Goal: Information Seeking & Learning: Learn about a topic

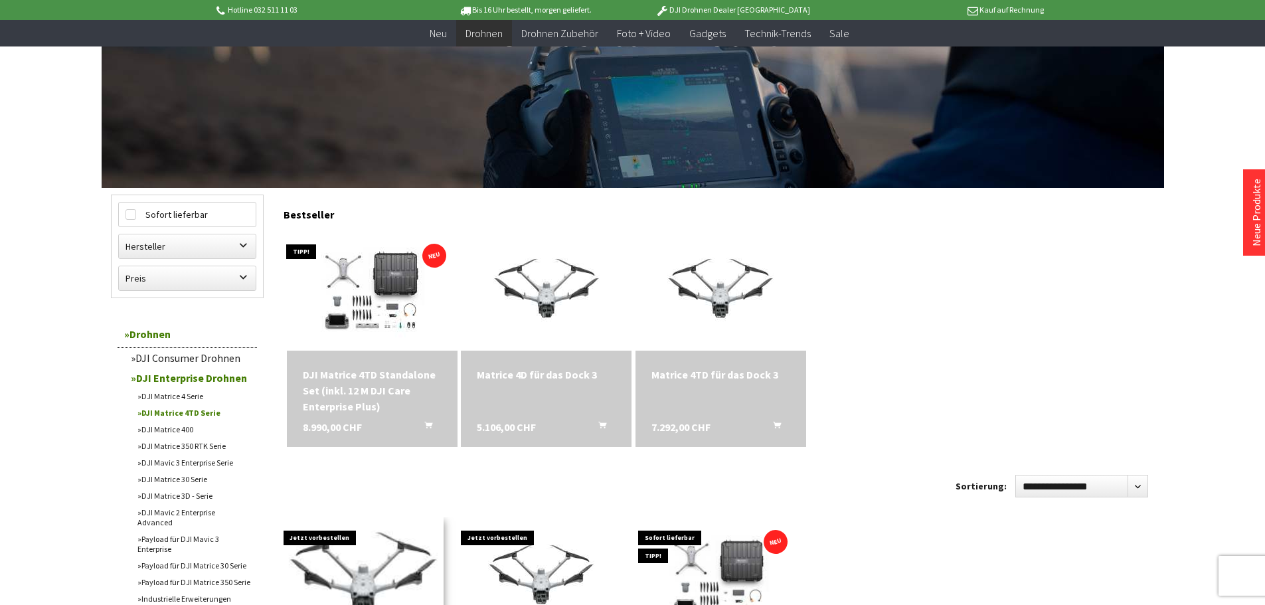
scroll to position [199, 0]
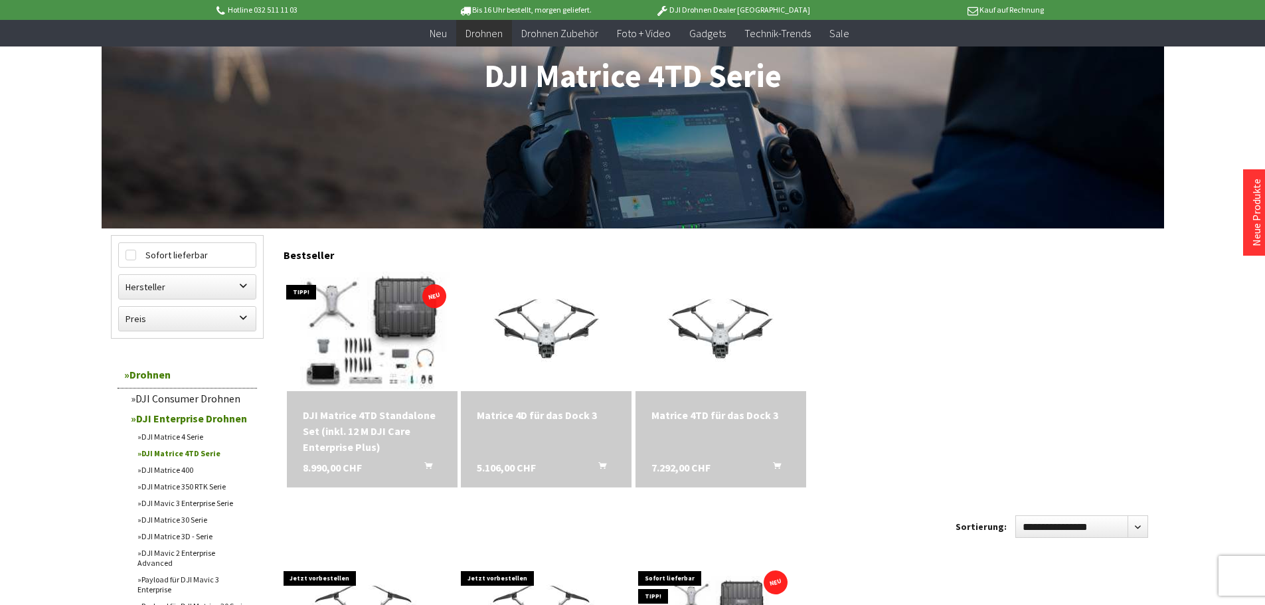
click at [353, 307] on img at bounding box center [372, 331] width 232 height 167
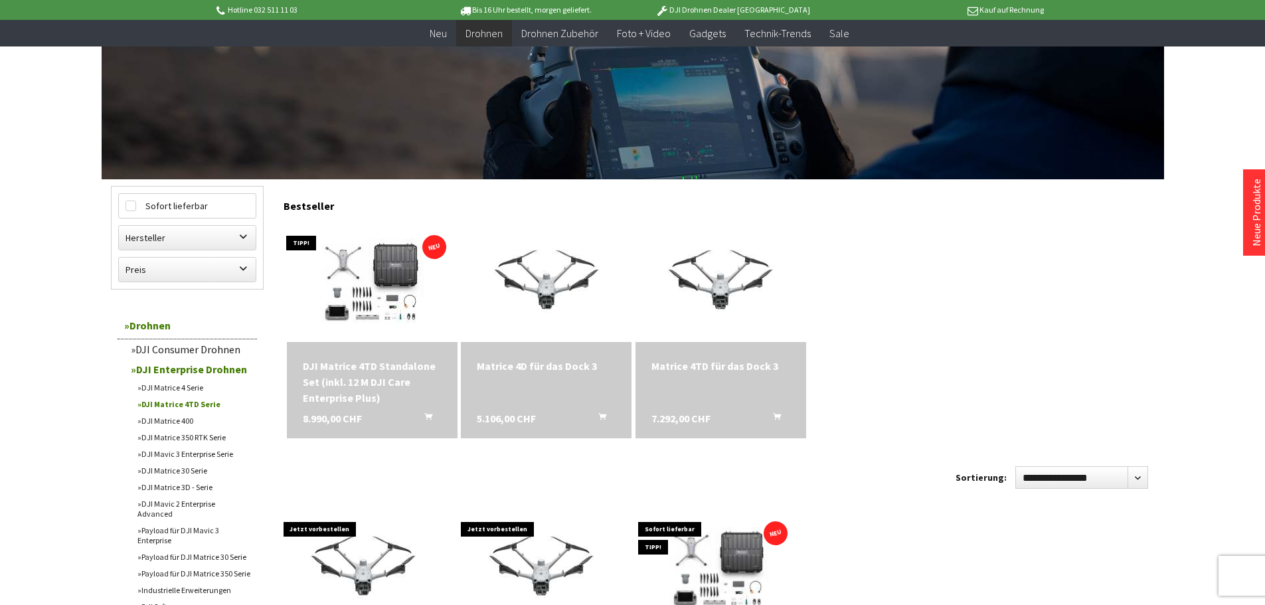
scroll to position [266, 0]
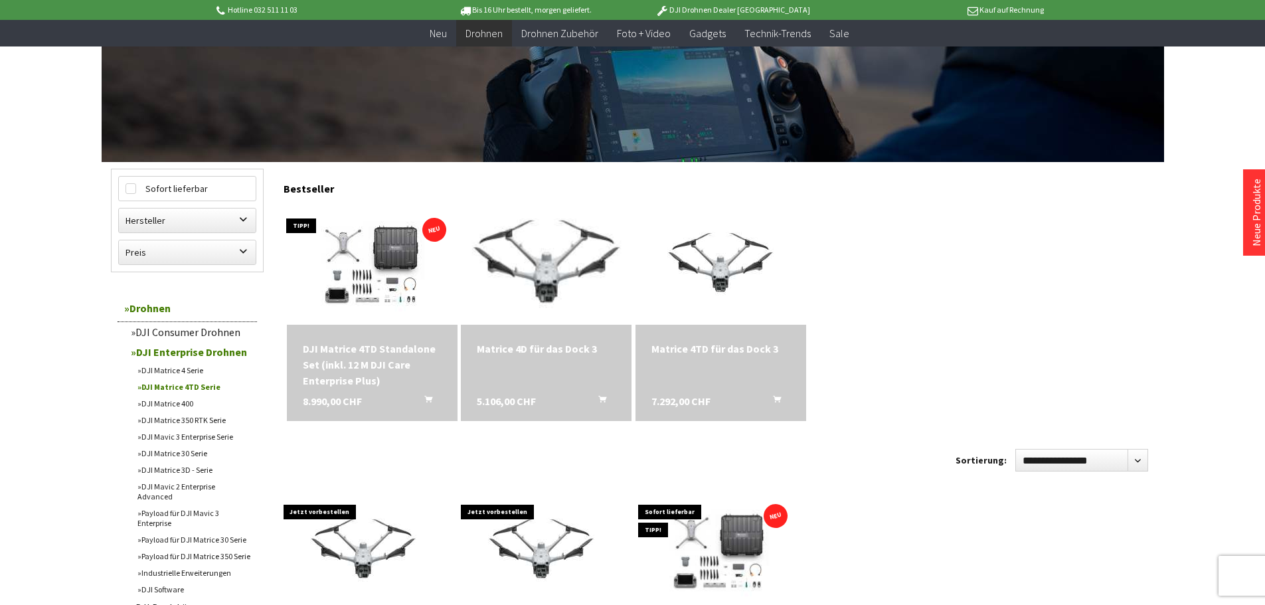
click at [546, 280] on img at bounding box center [546, 264] width 223 height 167
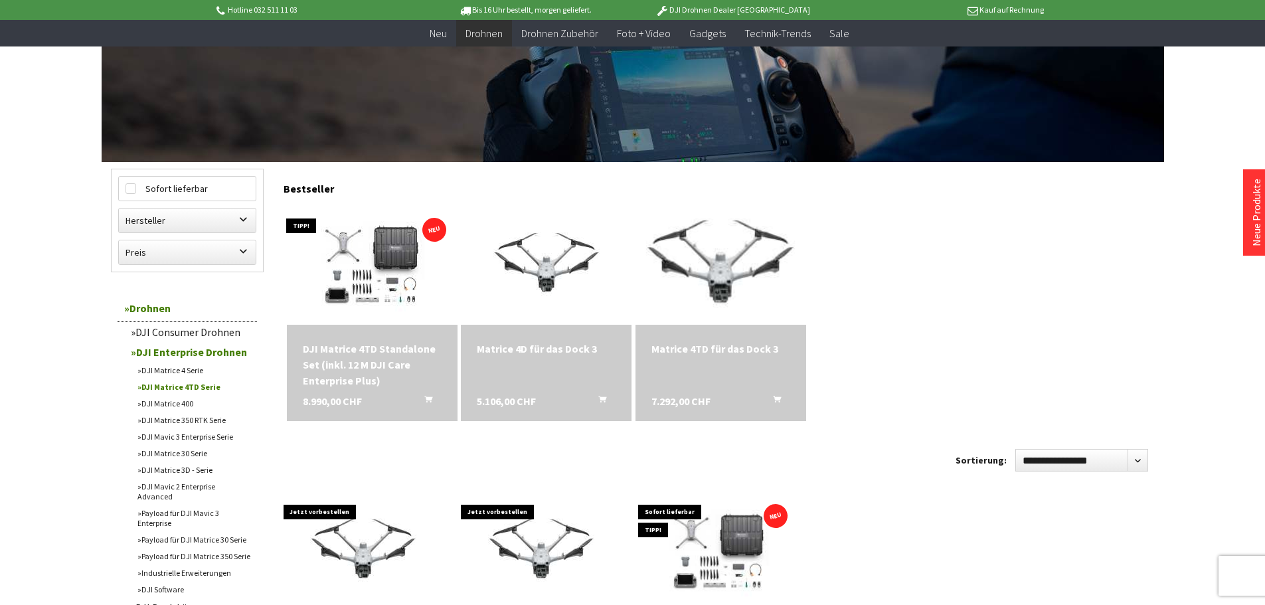
click at [714, 284] on img at bounding box center [720, 264] width 223 height 167
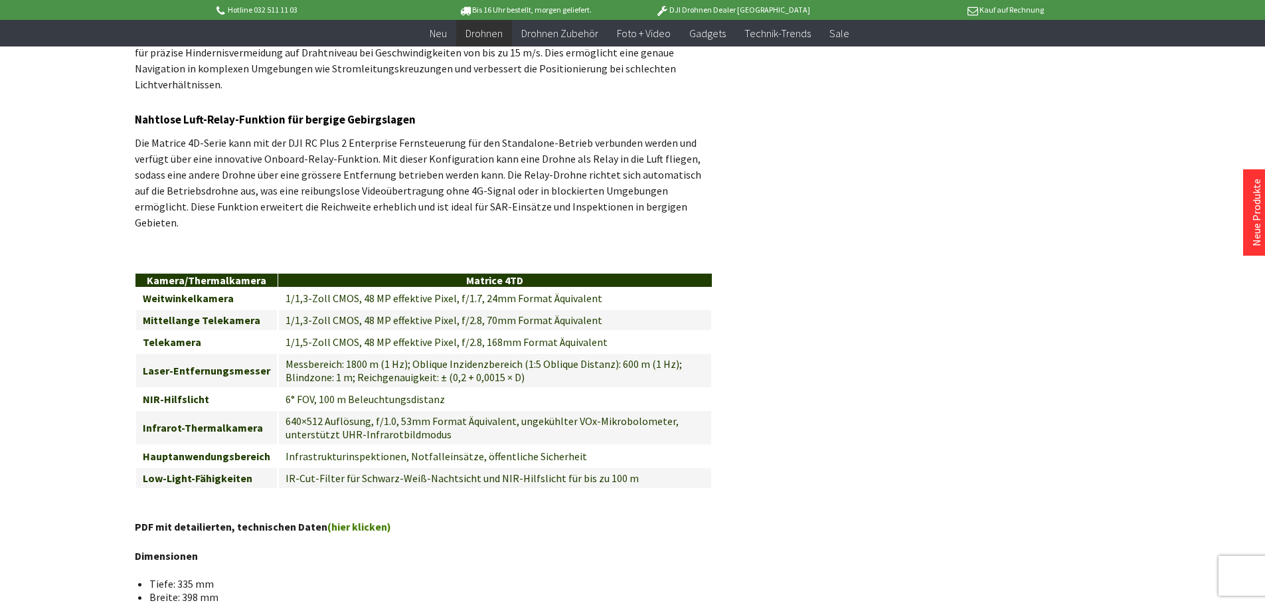
scroll to position [1394, 0]
click at [340, 519] on link "(hier klicken)" at bounding box center [359, 525] width 64 height 13
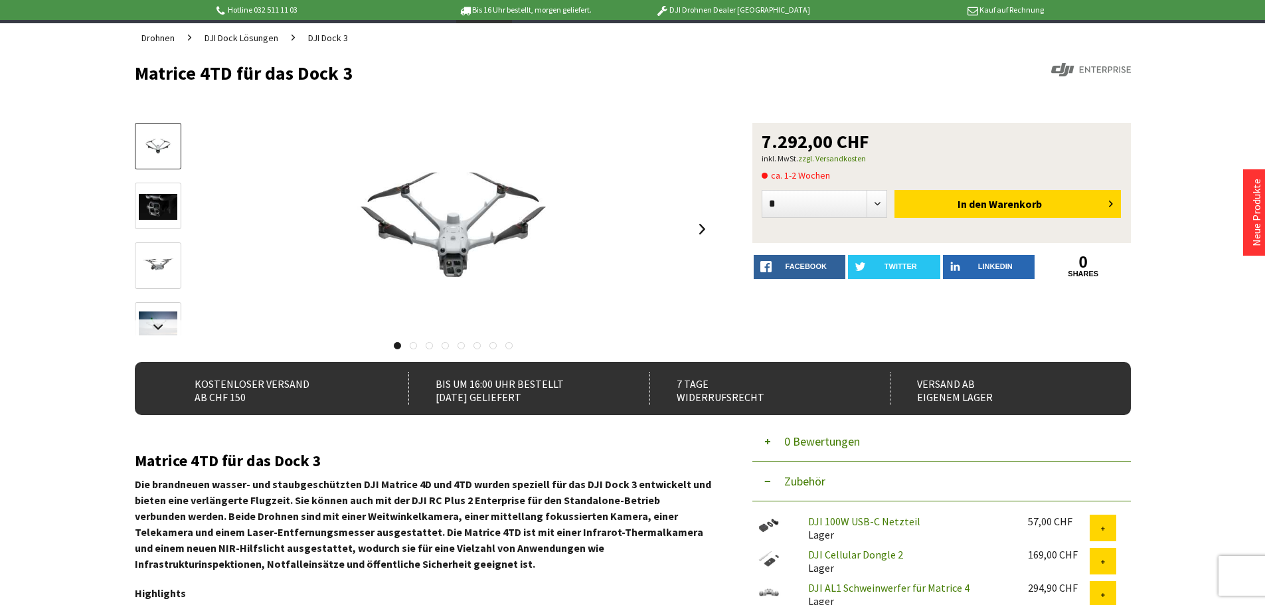
scroll to position [0, 0]
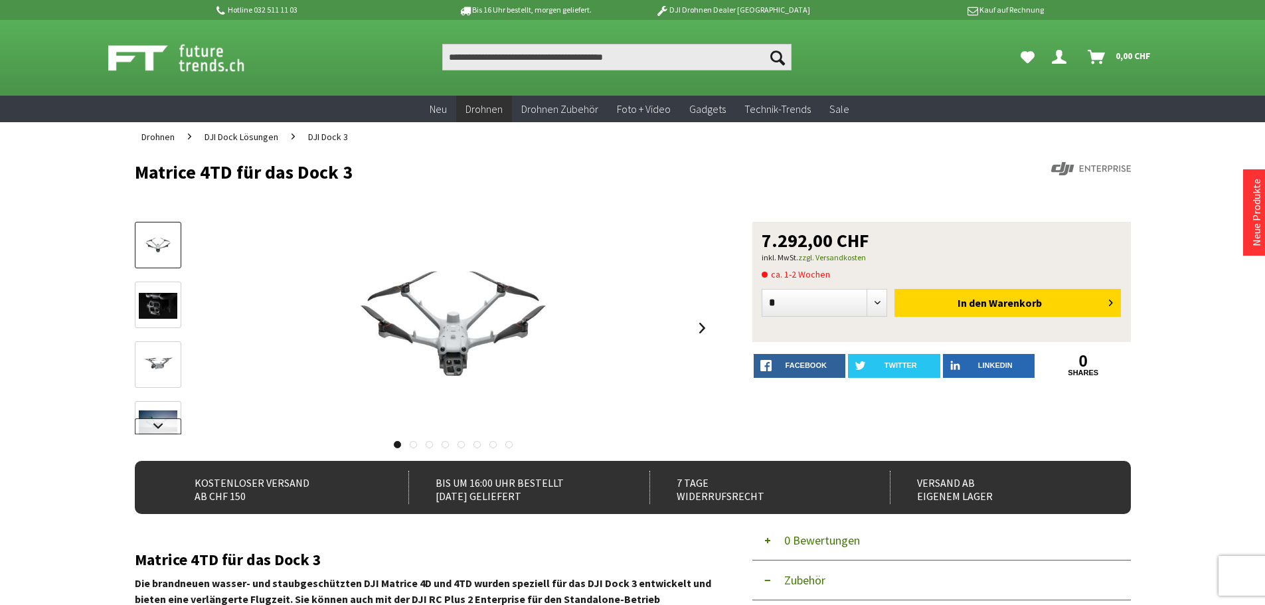
click at [153, 424] on link at bounding box center [158, 426] width 46 height 16
click at [163, 250] on img at bounding box center [158, 259] width 39 height 39
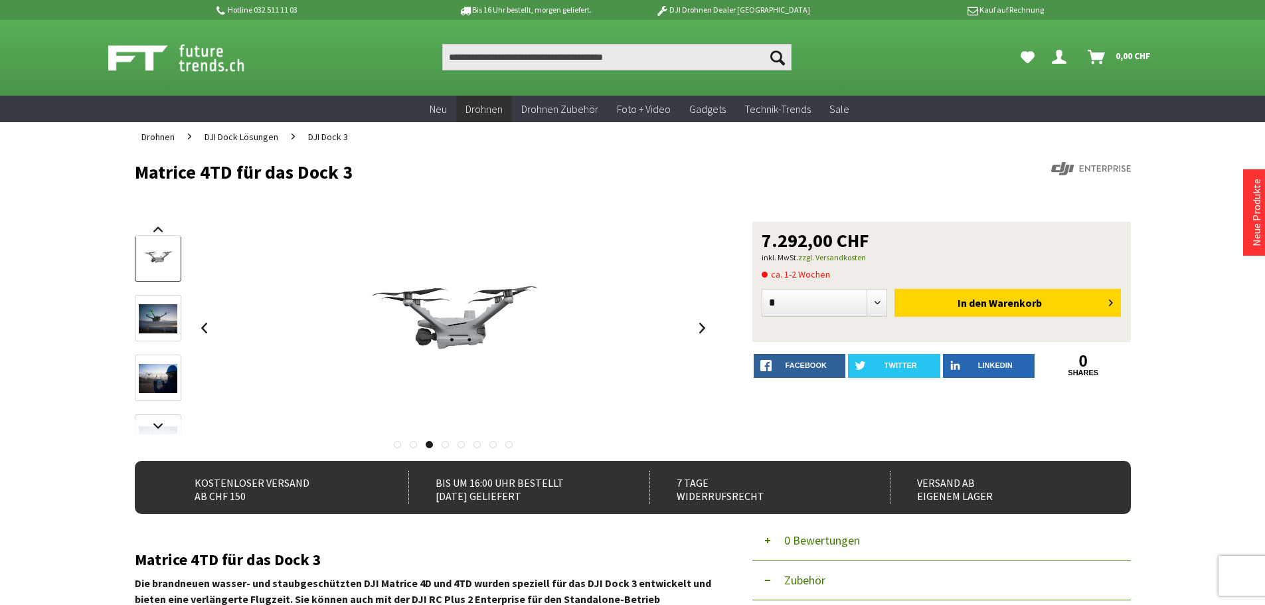
click at [161, 314] on img at bounding box center [158, 318] width 39 height 29
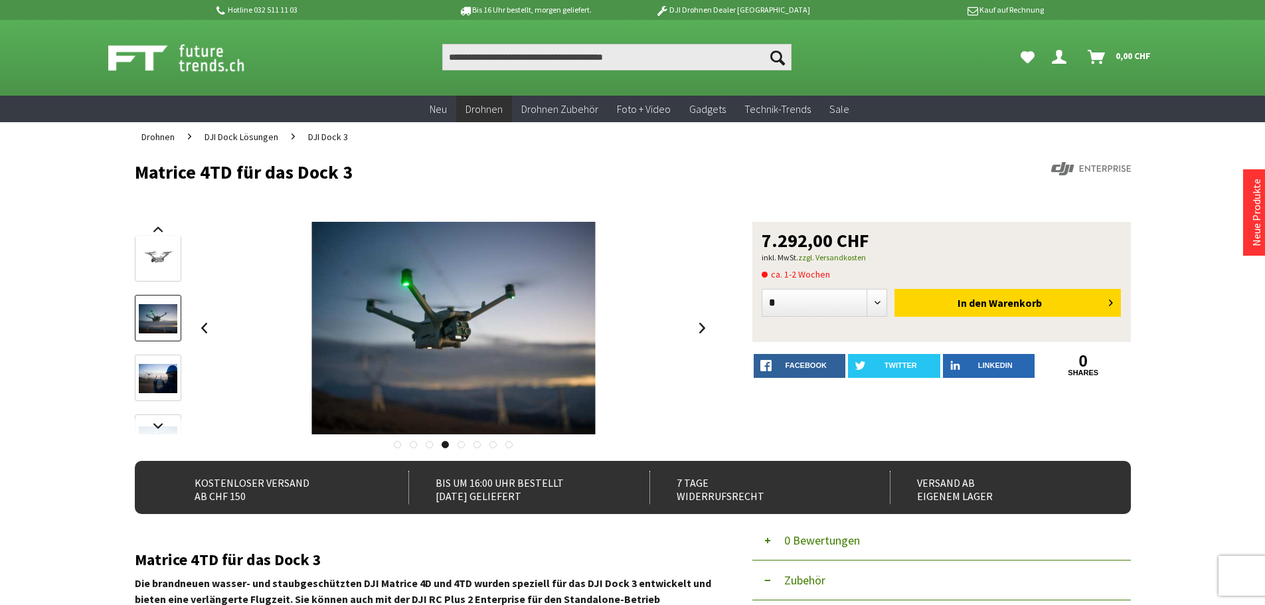
click at [157, 381] on img at bounding box center [158, 378] width 39 height 29
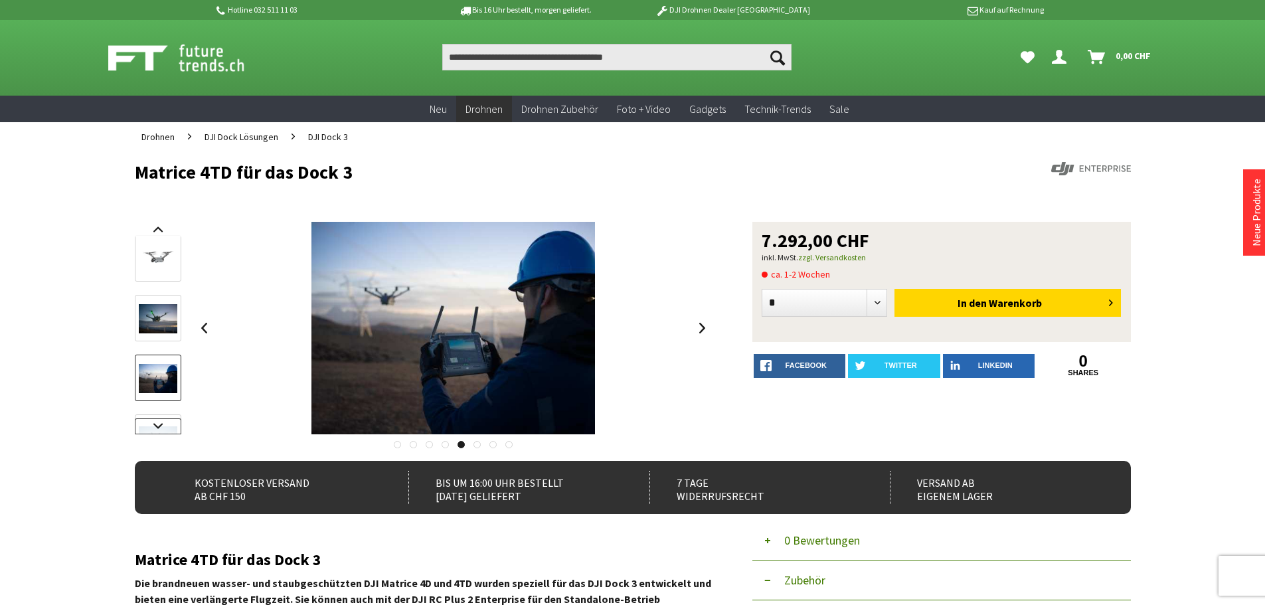
click at [158, 423] on link at bounding box center [158, 426] width 46 height 16
click at [157, 327] on img at bounding box center [158, 332] width 39 height 24
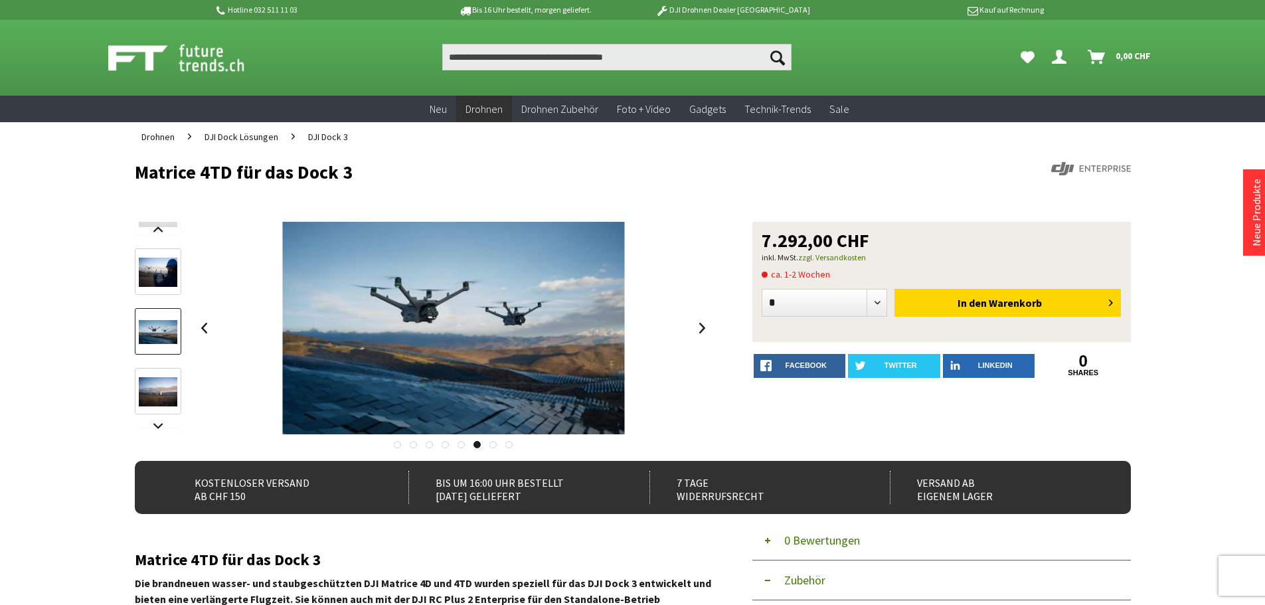
click at [165, 388] on img at bounding box center [158, 391] width 39 height 29
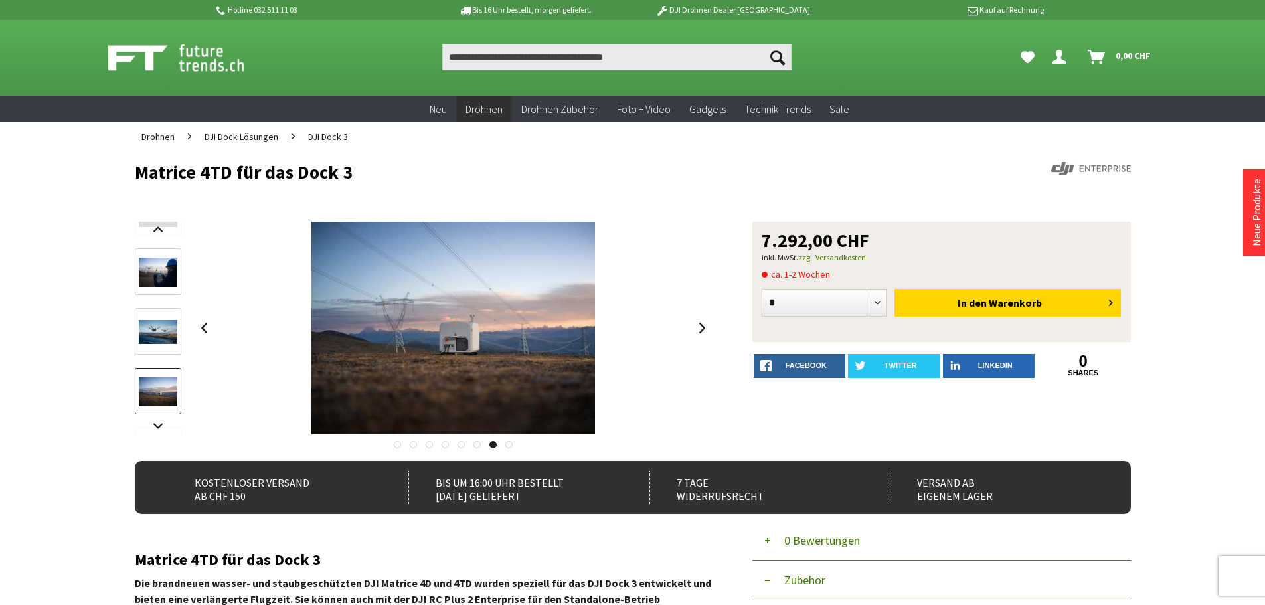
click at [412, 444] on link at bounding box center [413, 444] width 7 height 7
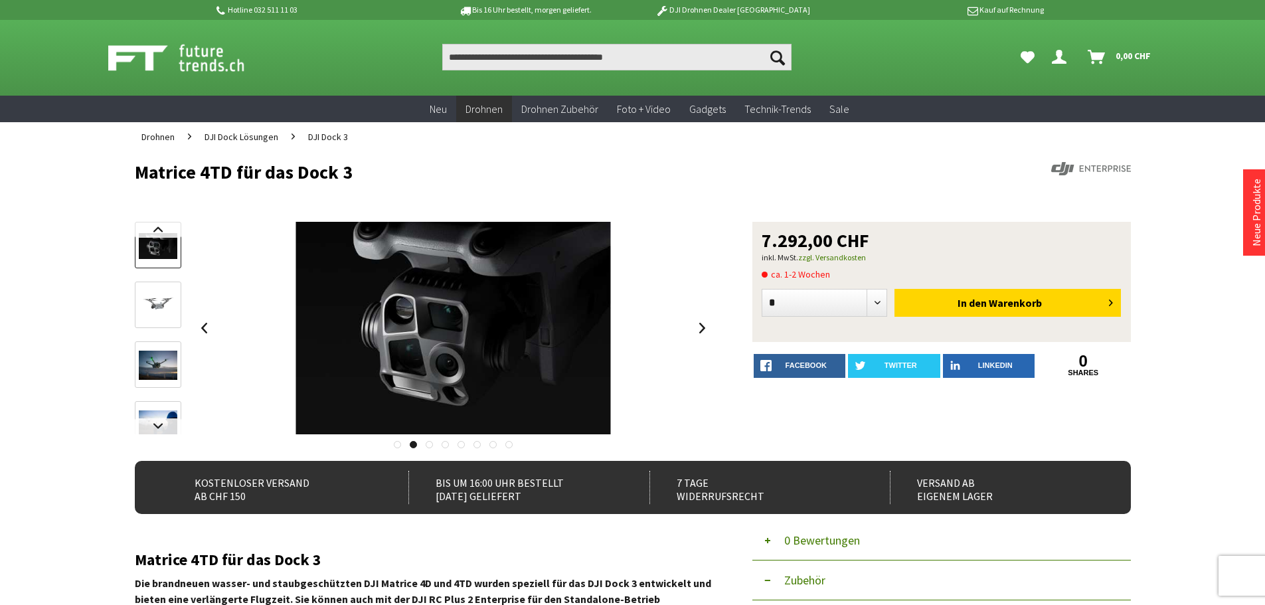
click at [398, 445] on link at bounding box center [397, 444] width 7 height 7
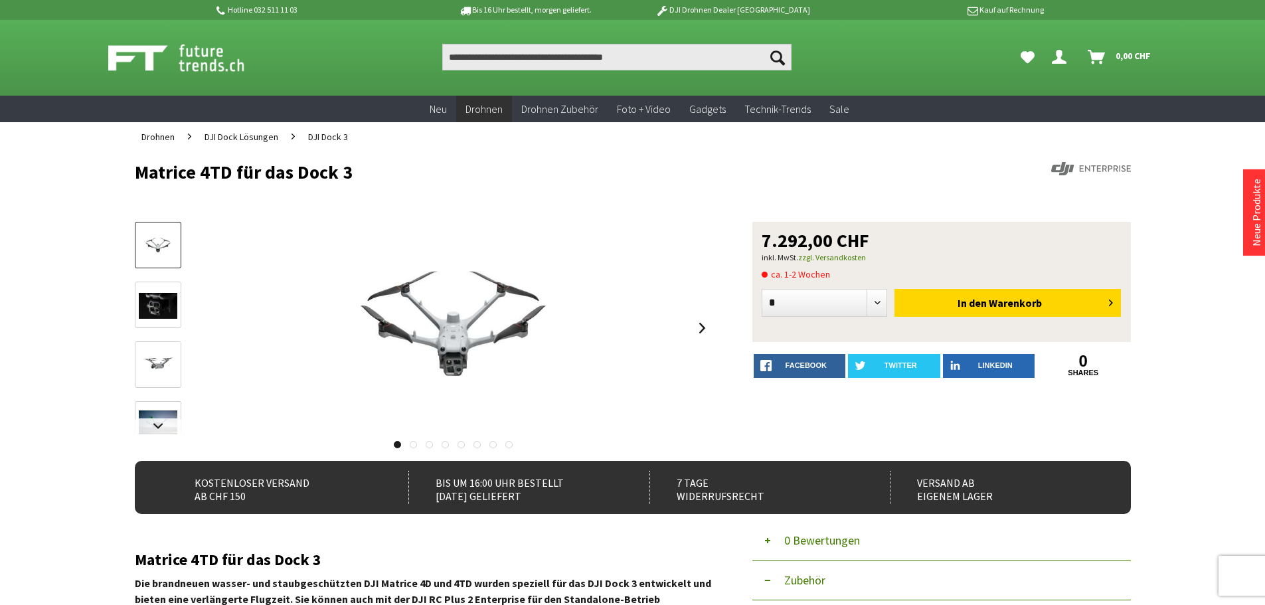
click at [411, 446] on link at bounding box center [413, 444] width 7 height 7
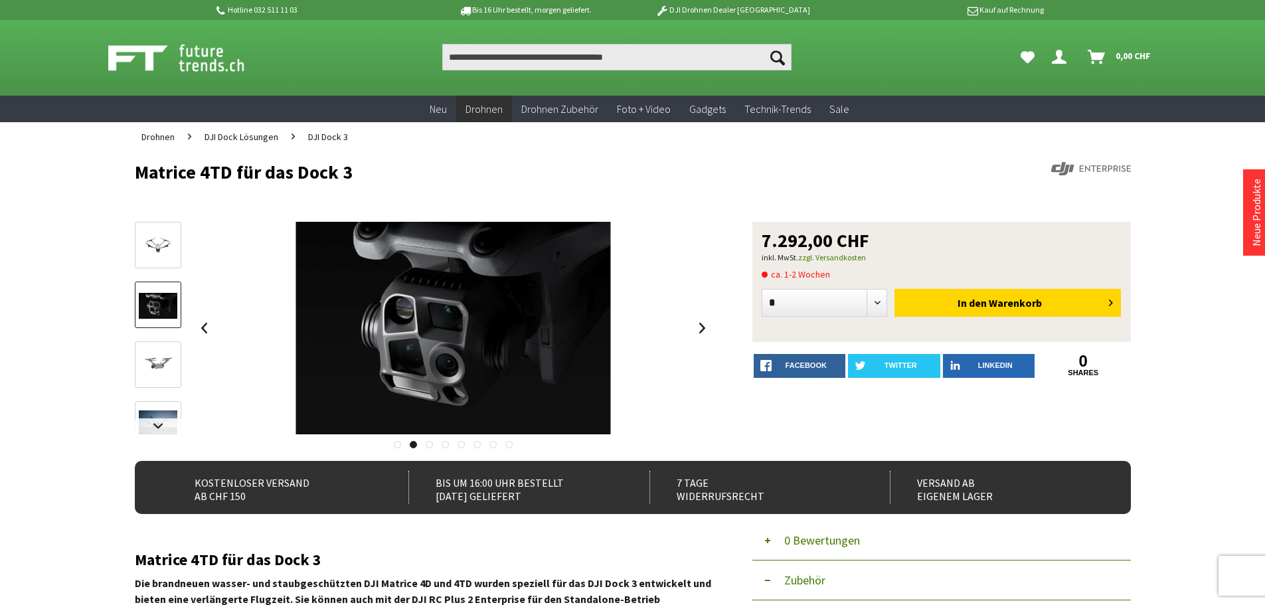
click at [432, 442] on div at bounding box center [424, 440] width 578 height 13
click at [432, 442] on link at bounding box center [429, 444] width 7 height 7
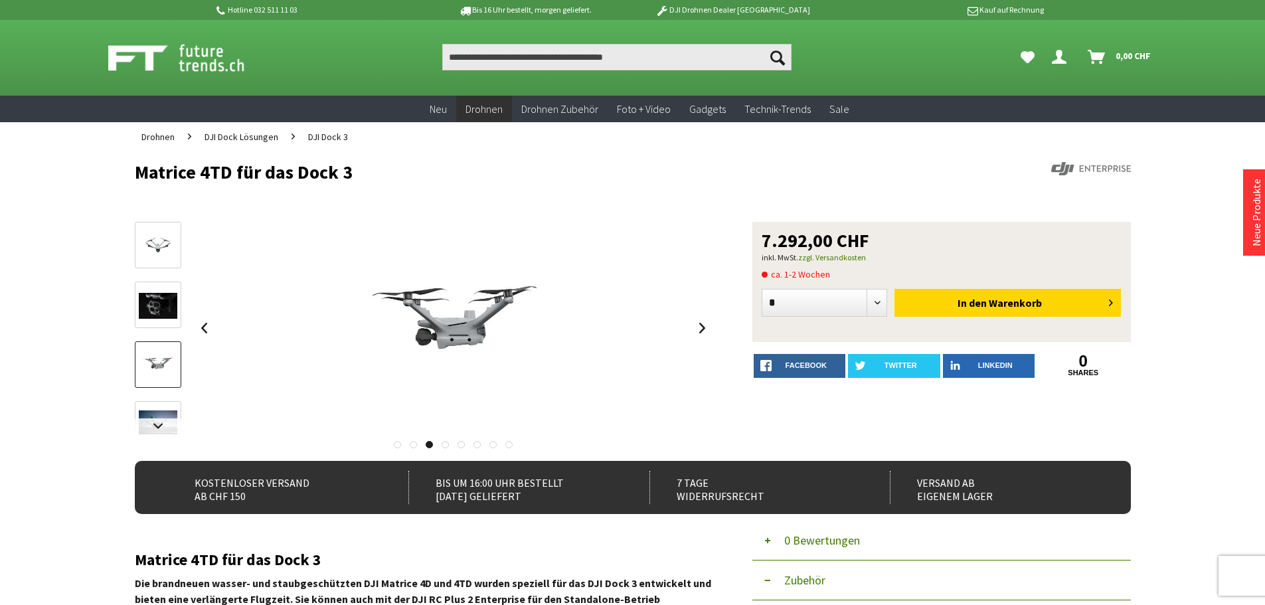
click at [447, 447] on link at bounding box center [445, 444] width 7 height 7
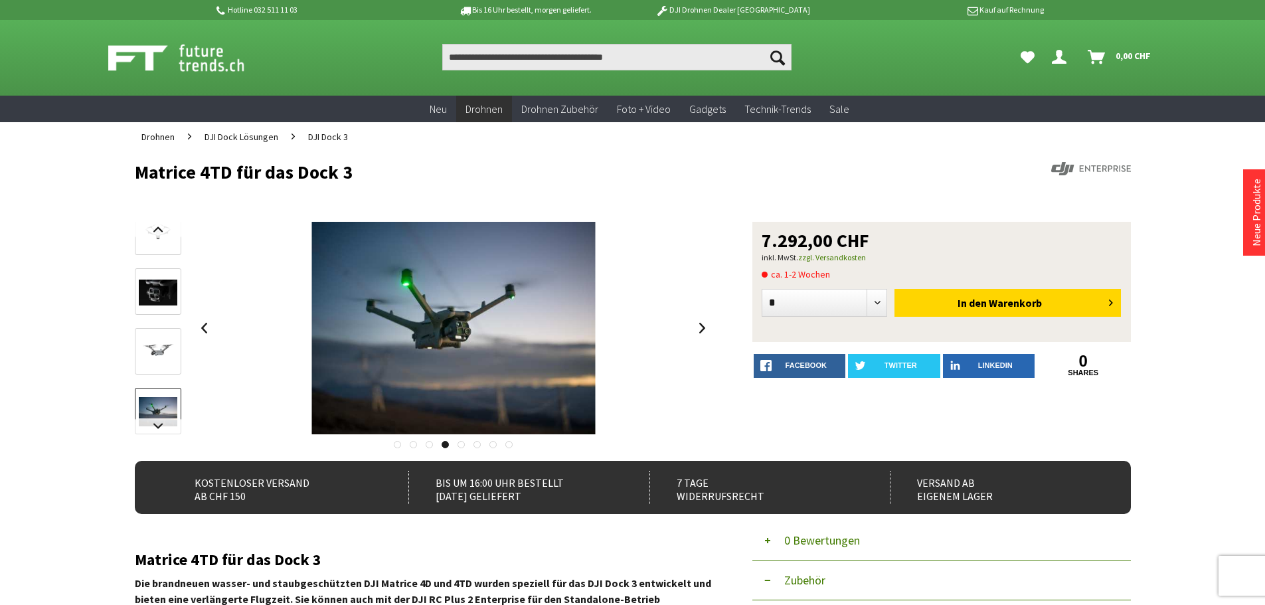
click at [461, 447] on link at bounding box center [460, 444] width 7 height 7
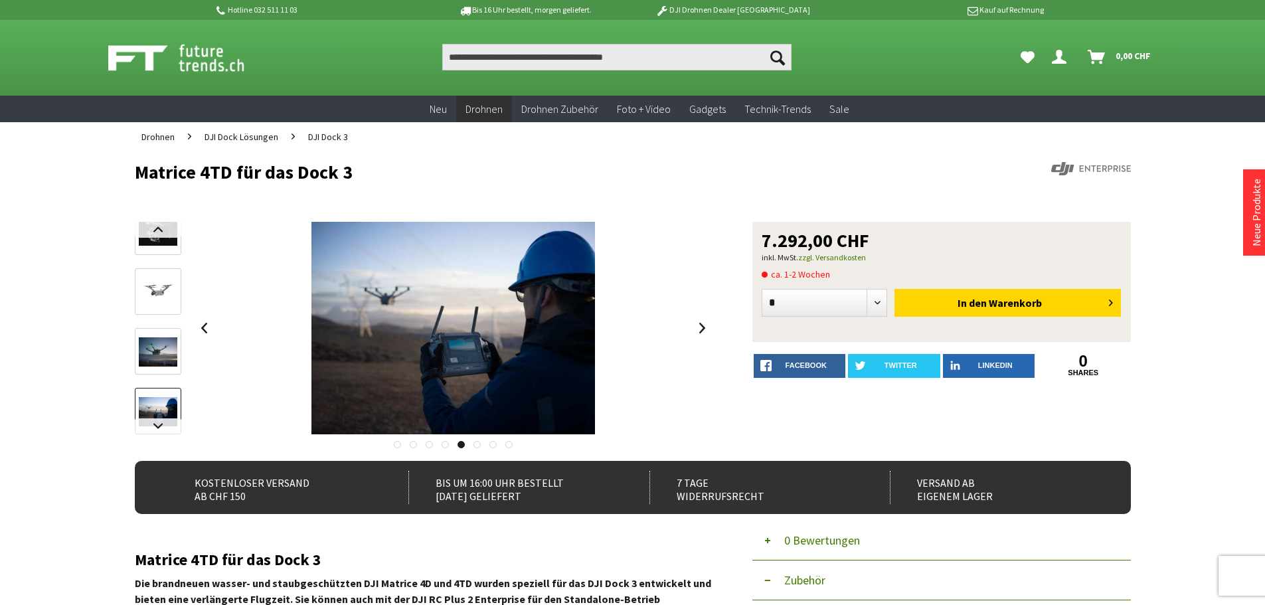
click at [478, 443] on link at bounding box center [476, 444] width 7 height 7
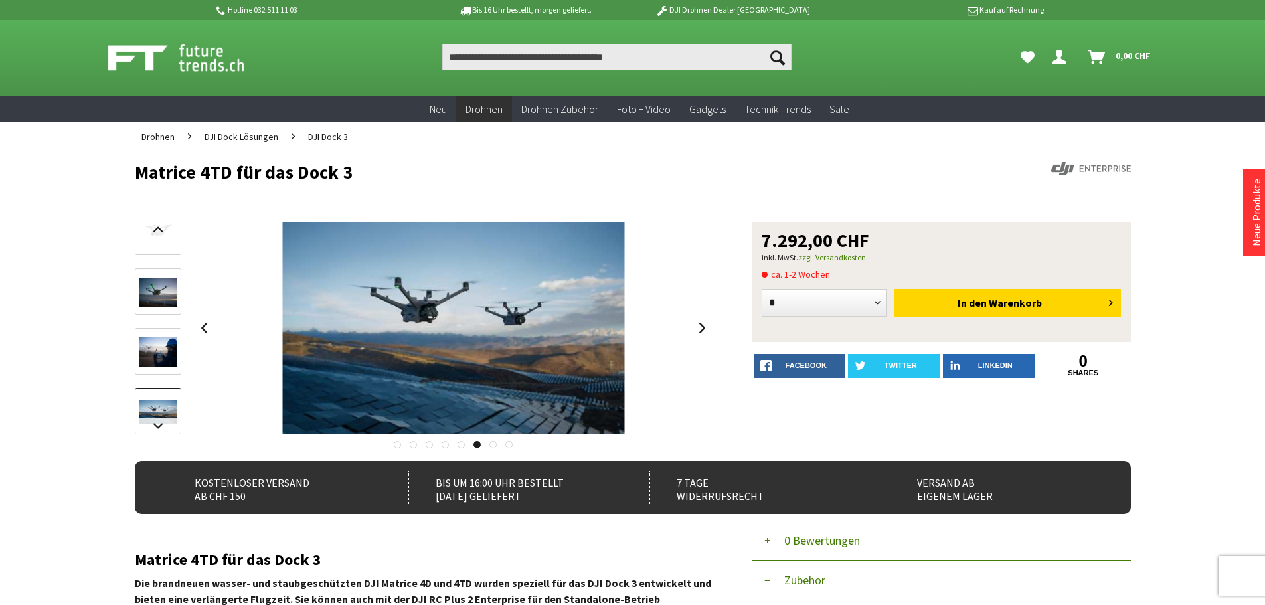
click at [492, 443] on link at bounding box center [492, 444] width 7 height 7
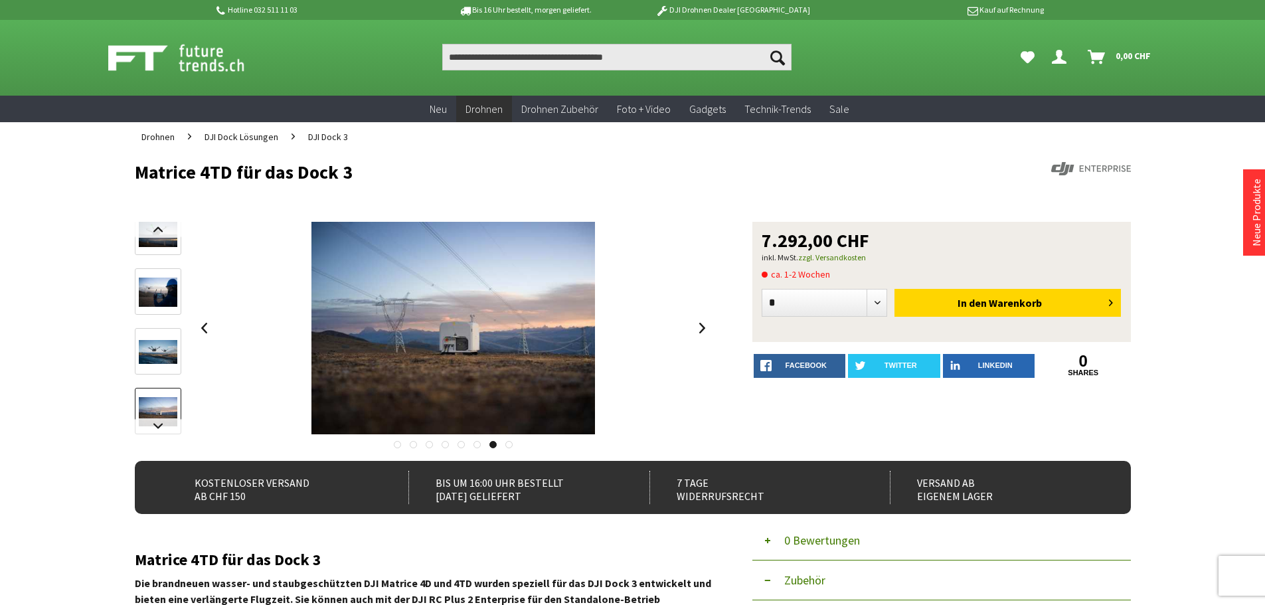
click at [507, 447] on link at bounding box center [508, 444] width 7 height 7
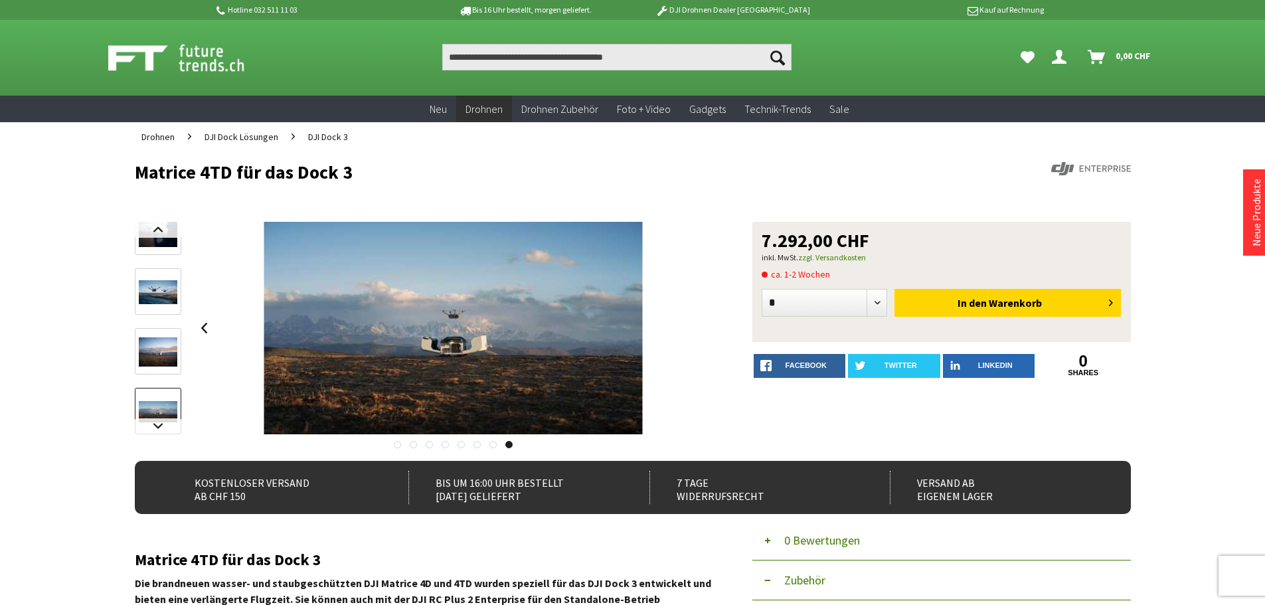
click at [396, 446] on link at bounding box center [397, 444] width 7 height 7
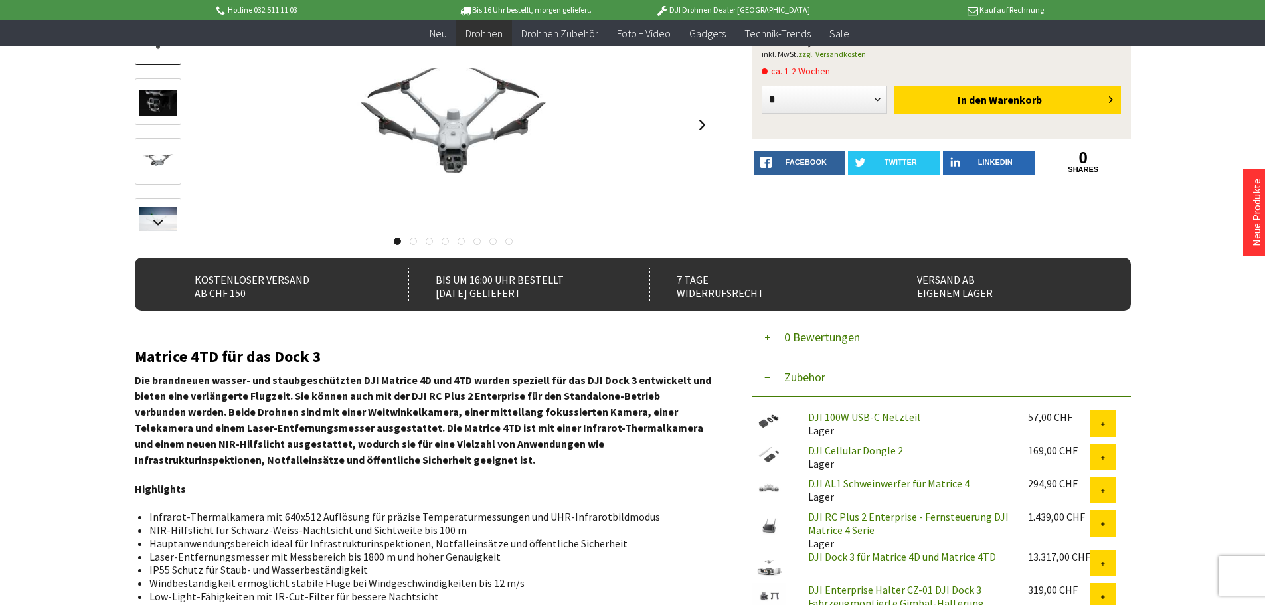
scroll to position [199, 0]
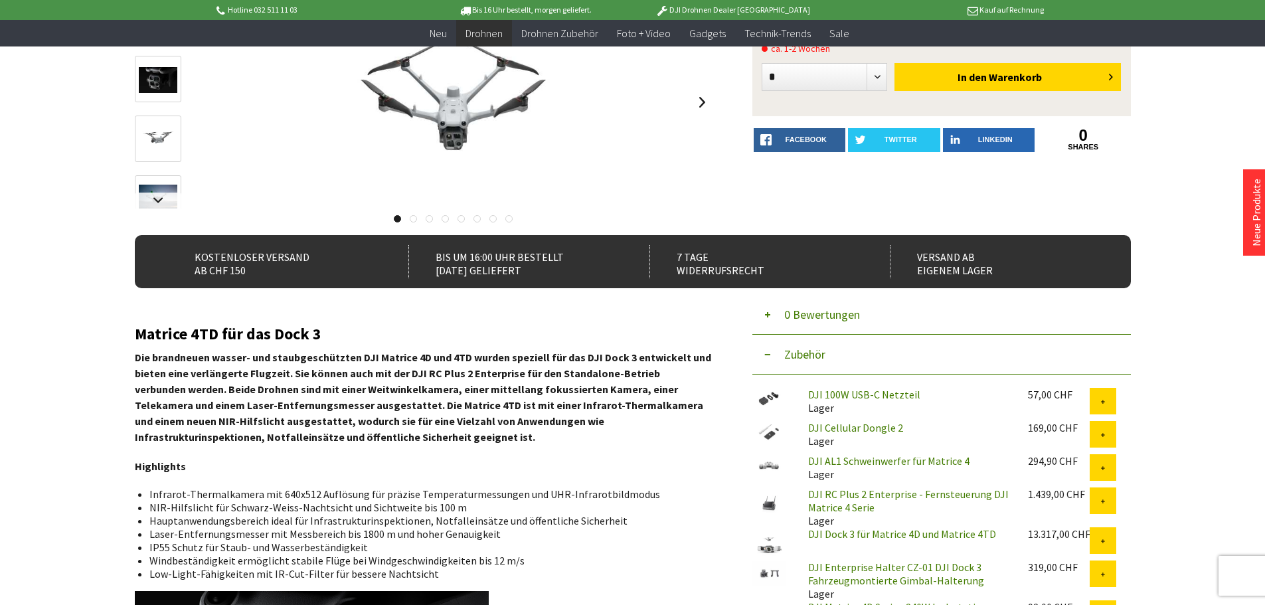
click at [770, 431] on img at bounding box center [768, 432] width 33 height 22
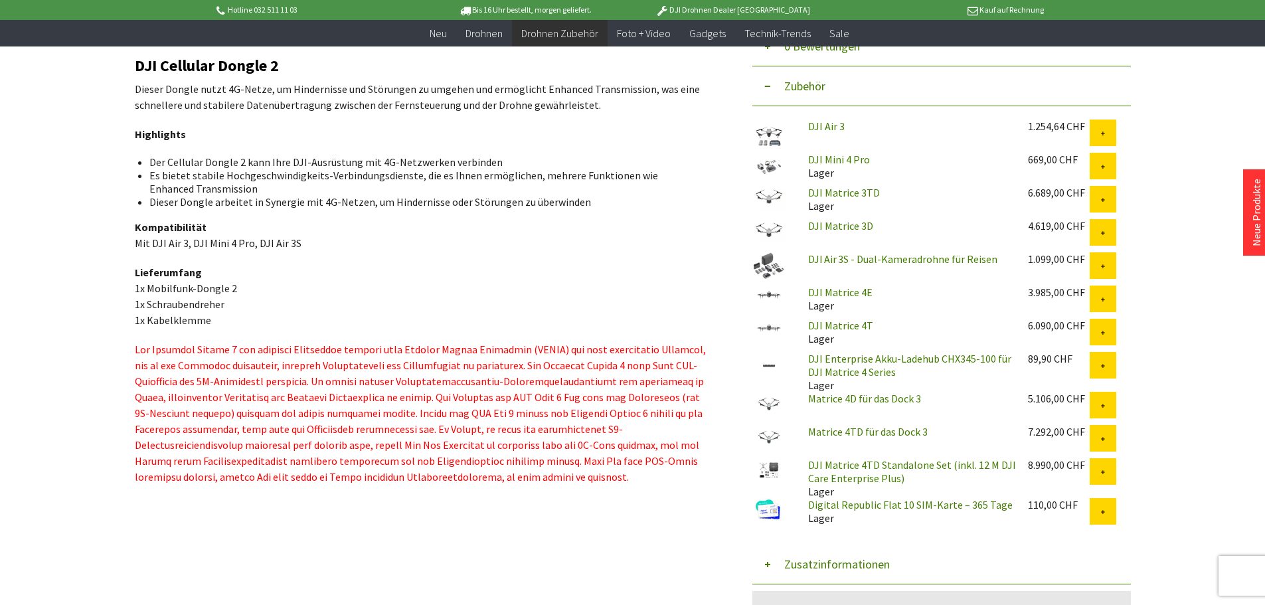
scroll to position [465, 0]
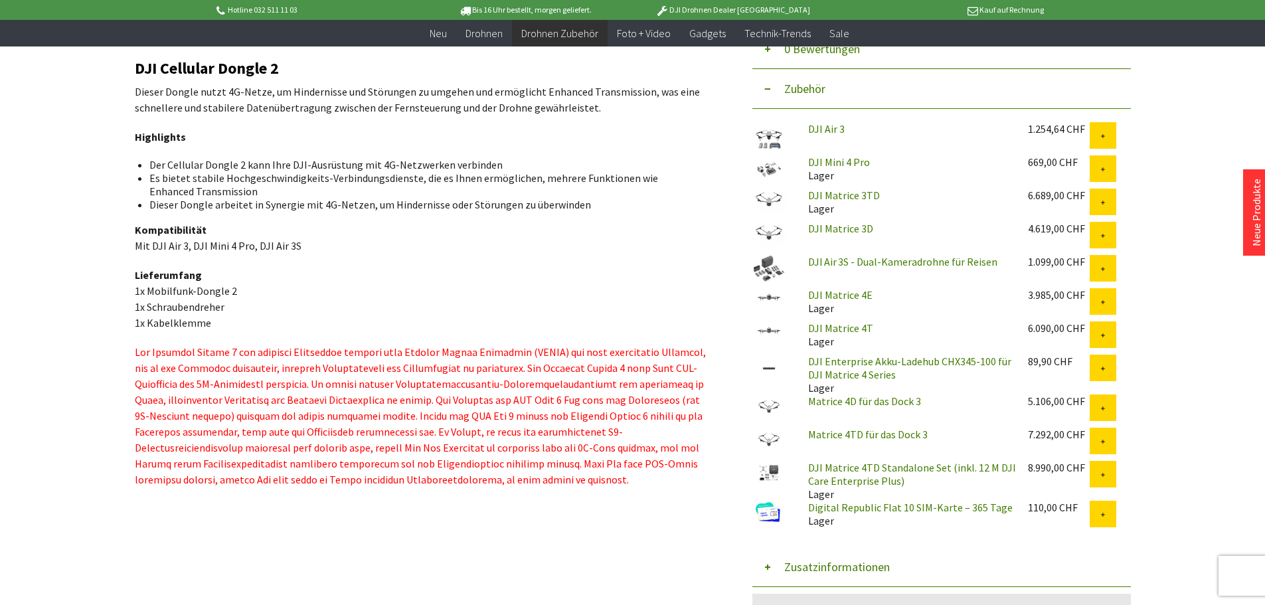
click at [836, 262] on link "DJI Air 3S - Dual-Kameradrohne für Reisen" at bounding box center [902, 261] width 189 height 13
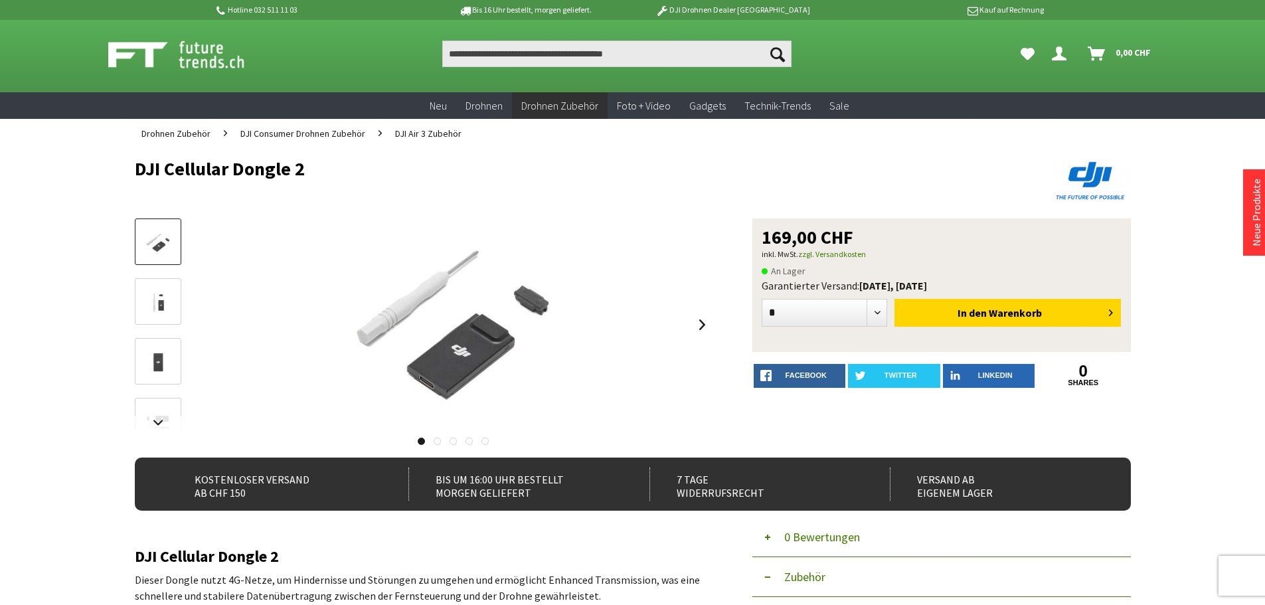
scroll to position [0, 0]
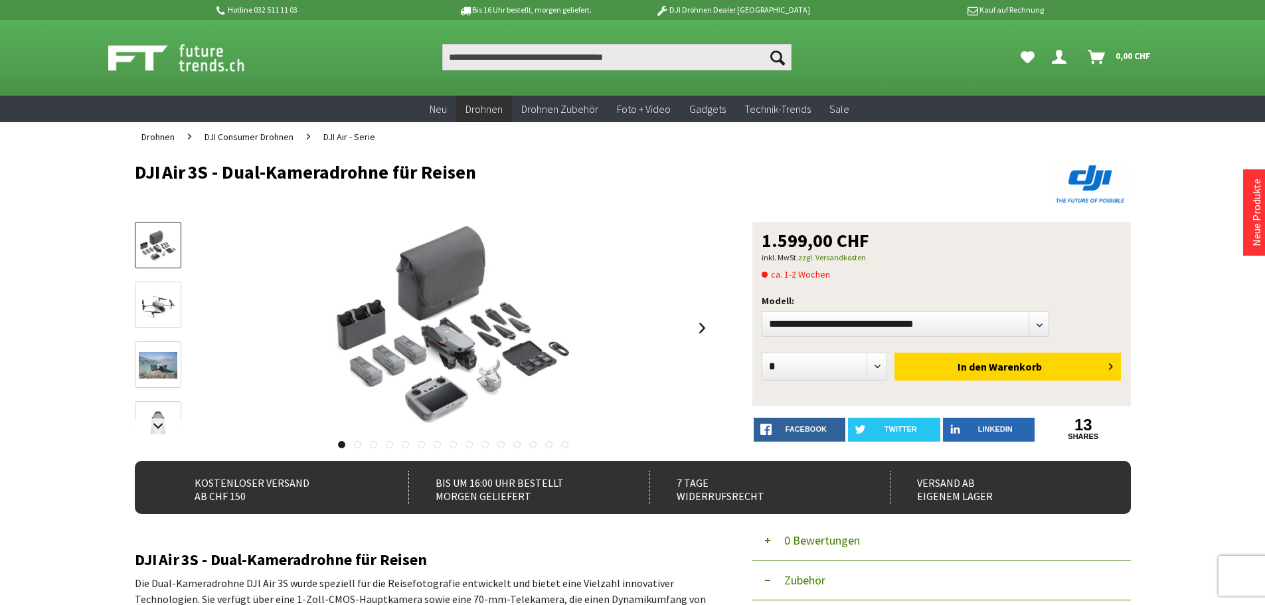
click at [357, 444] on link at bounding box center [357, 444] width 7 height 7
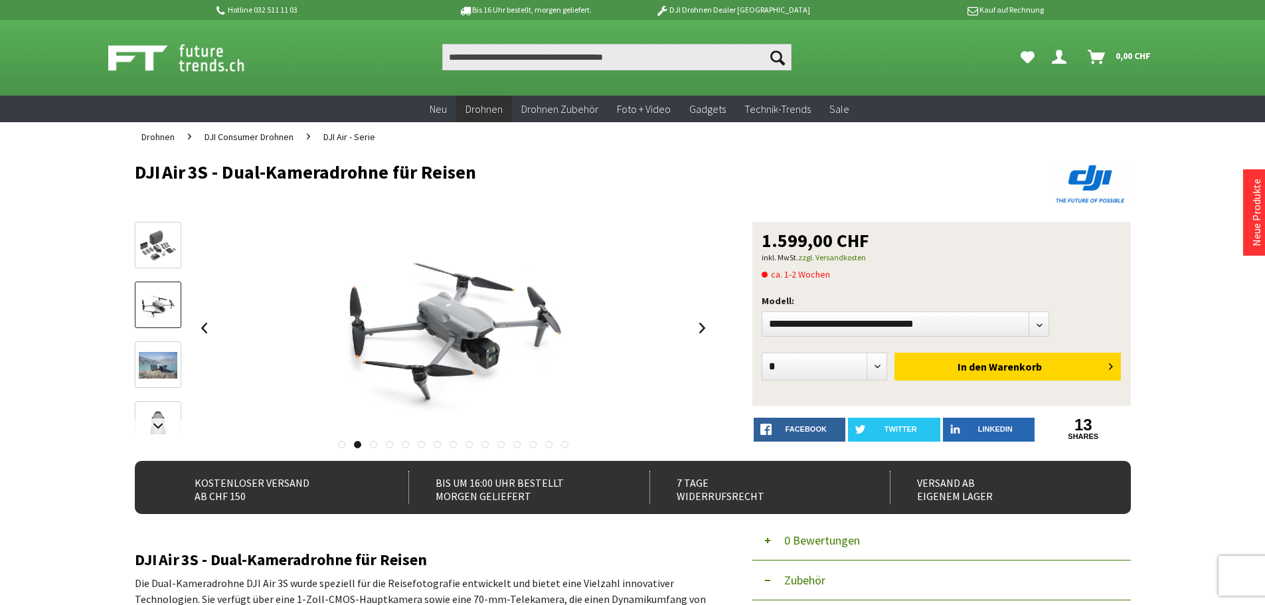
click at [373, 444] on link at bounding box center [373, 444] width 7 height 7
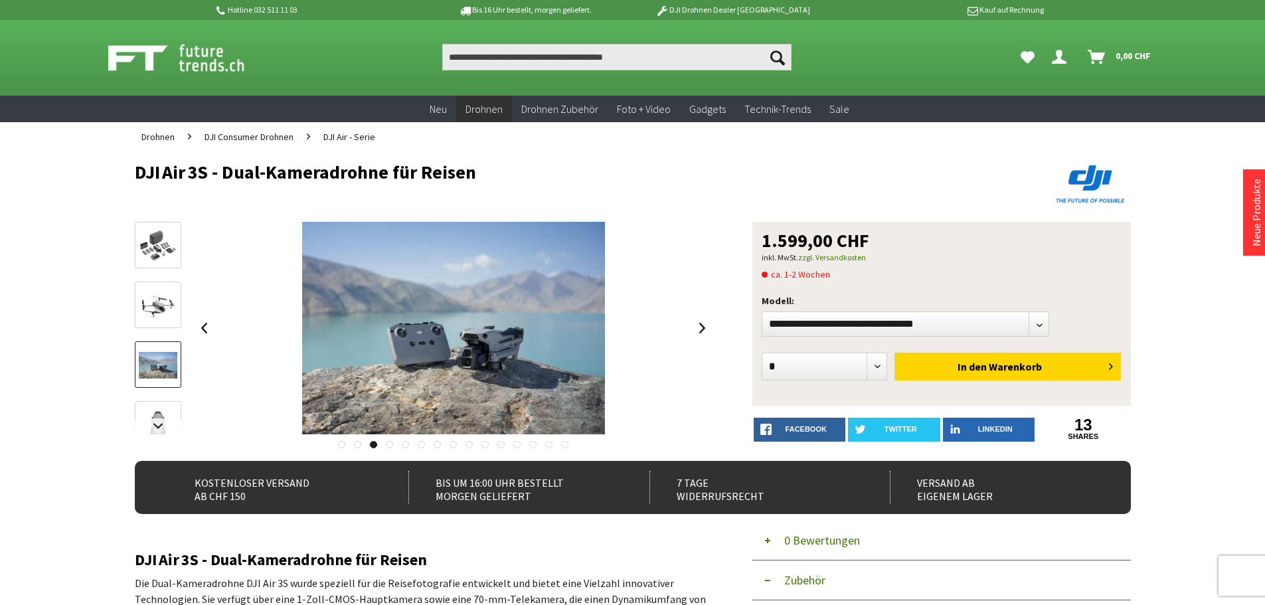
click at [386, 444] on link at bounding box center [389, 444] width 7 height 7
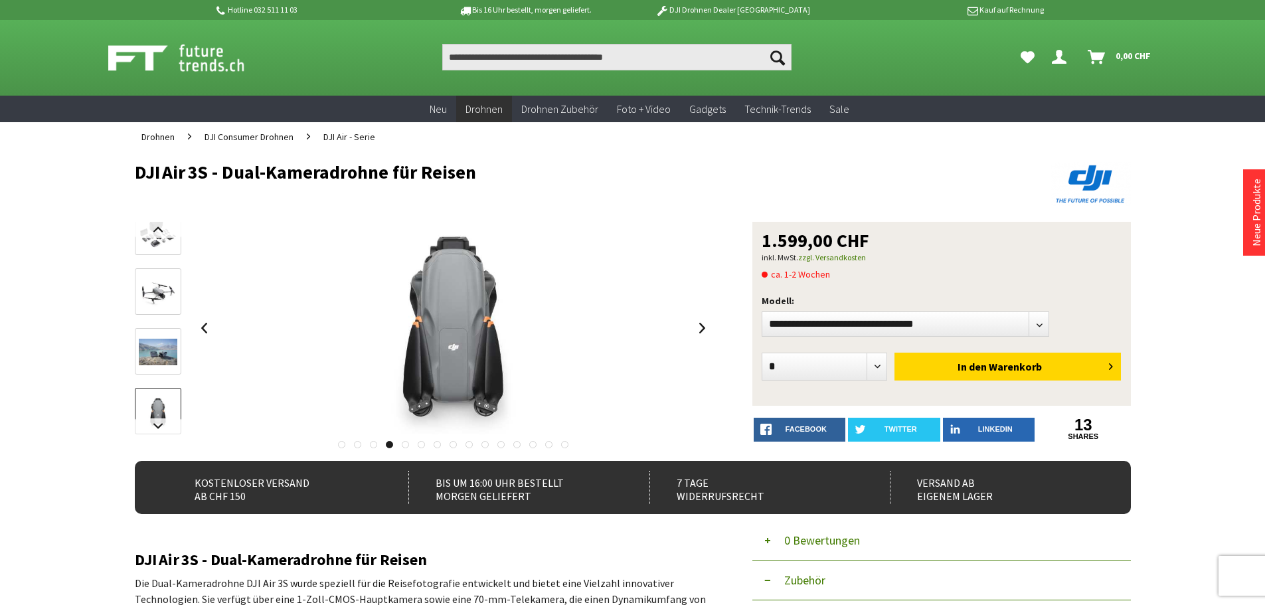
click at [404, 443] on link at bounding box center [405, 444] width 7 height 7
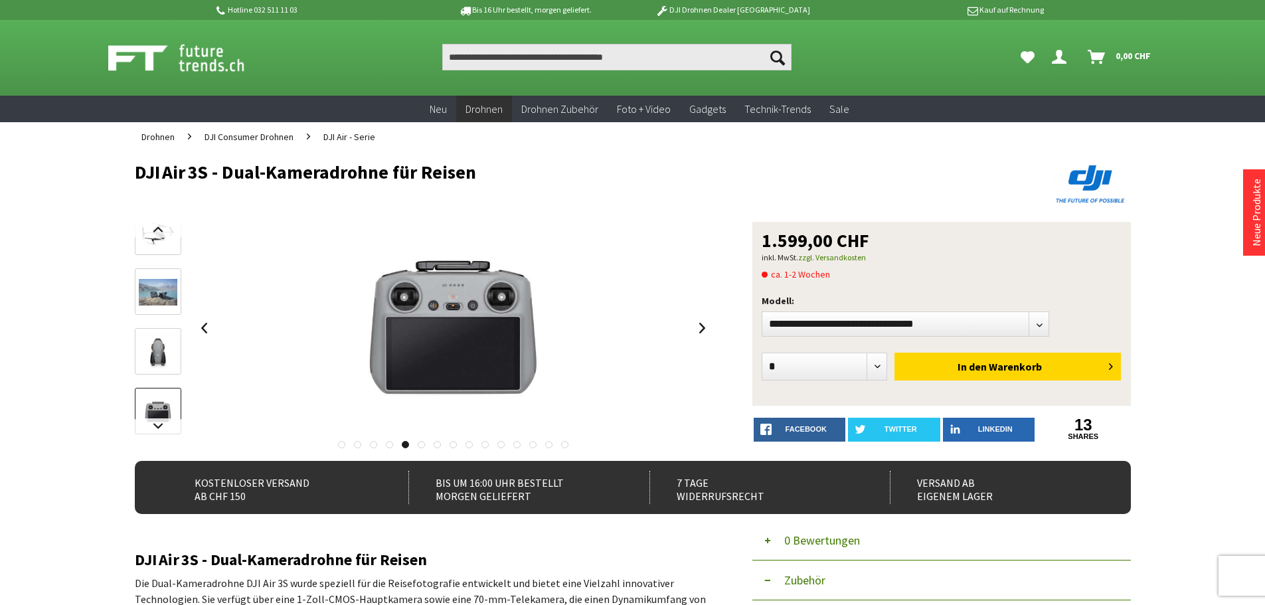
click at [419, 440] on div at bounding box center [424, 440] width 578 height 13
click at [420, 445] on link at bounding box center [421, 444] width 7 height 7
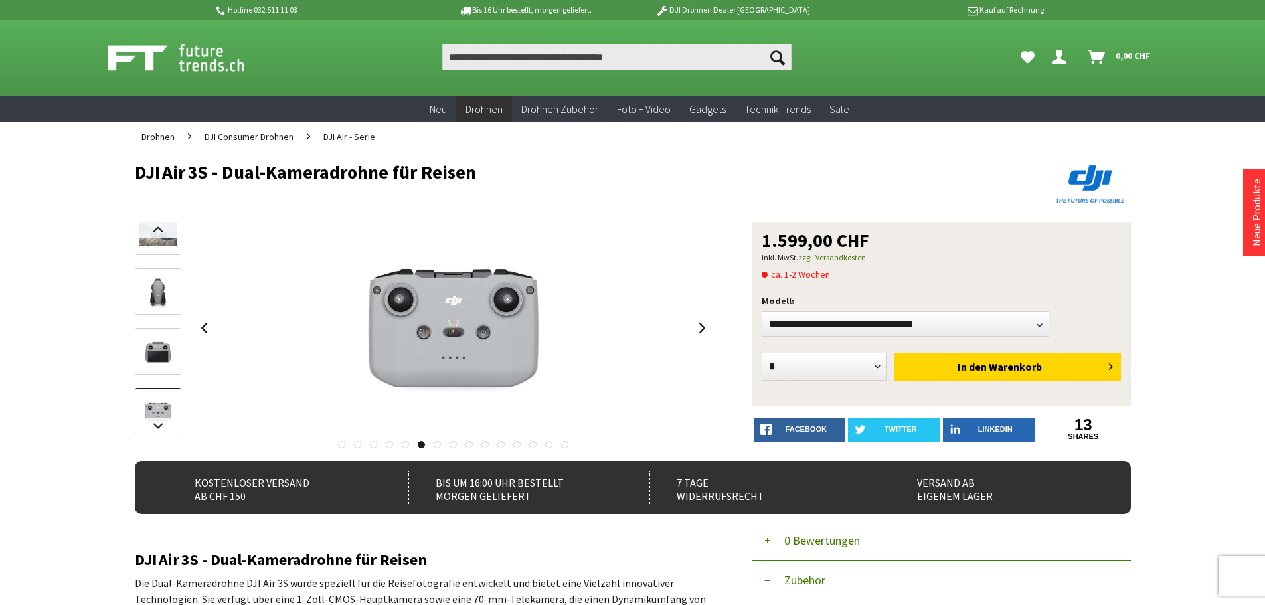
click at [435, 444] on link at bounding box center [437, 444] width 7 height 7
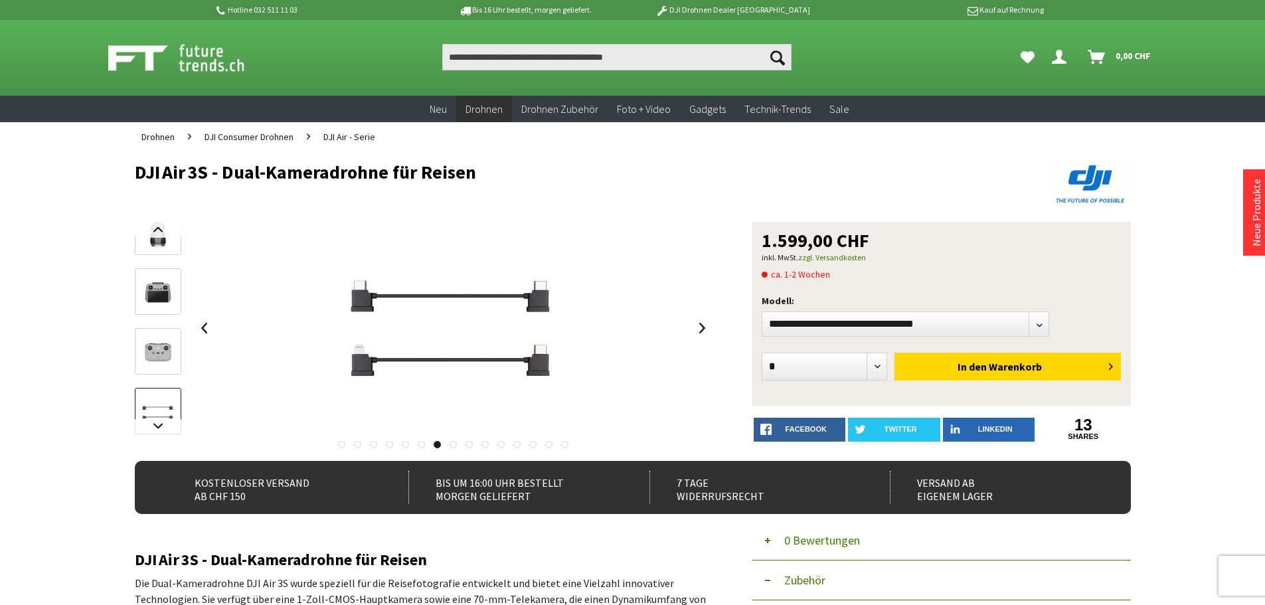
click at [452, 444] on link at bounding box center [453, 444] width 7 height 7
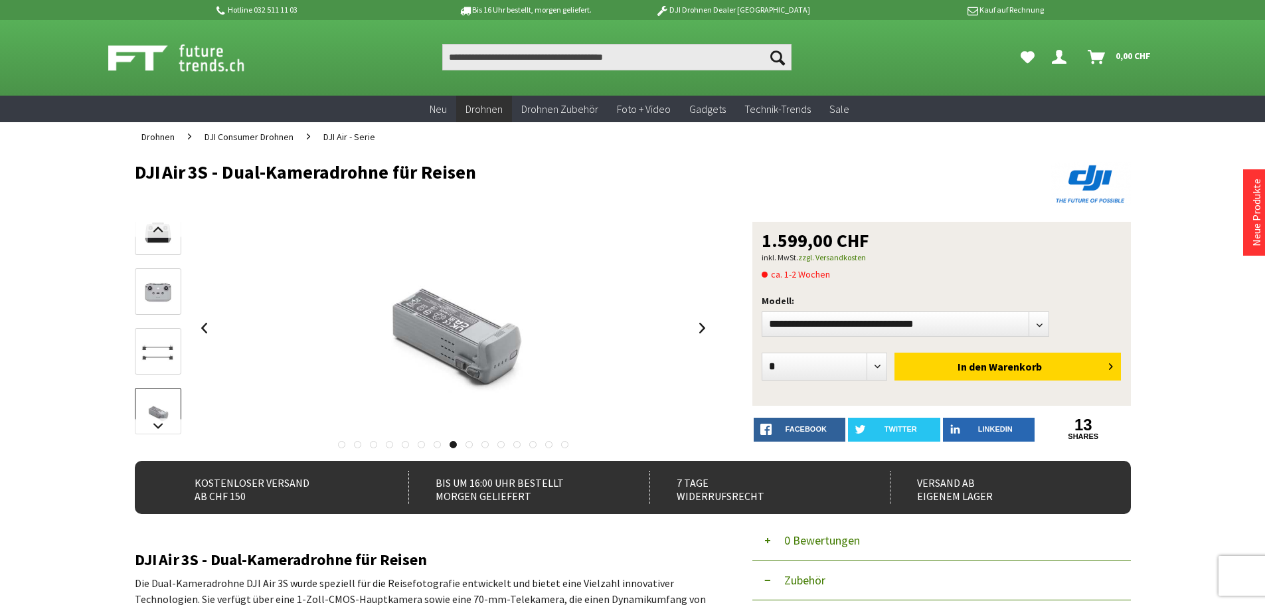
click at [468, 446] on link at bounding box center [468, 444] width 7 height 7
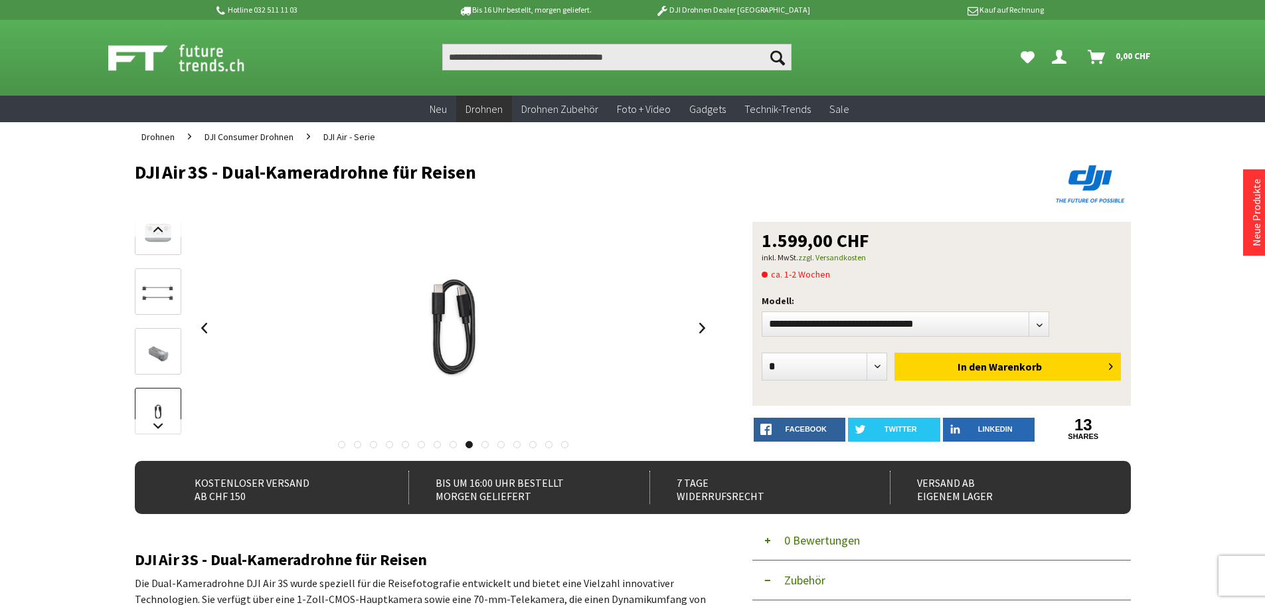
click at [487, 446] on link at bounding box center [484, 444] width 7 height 7
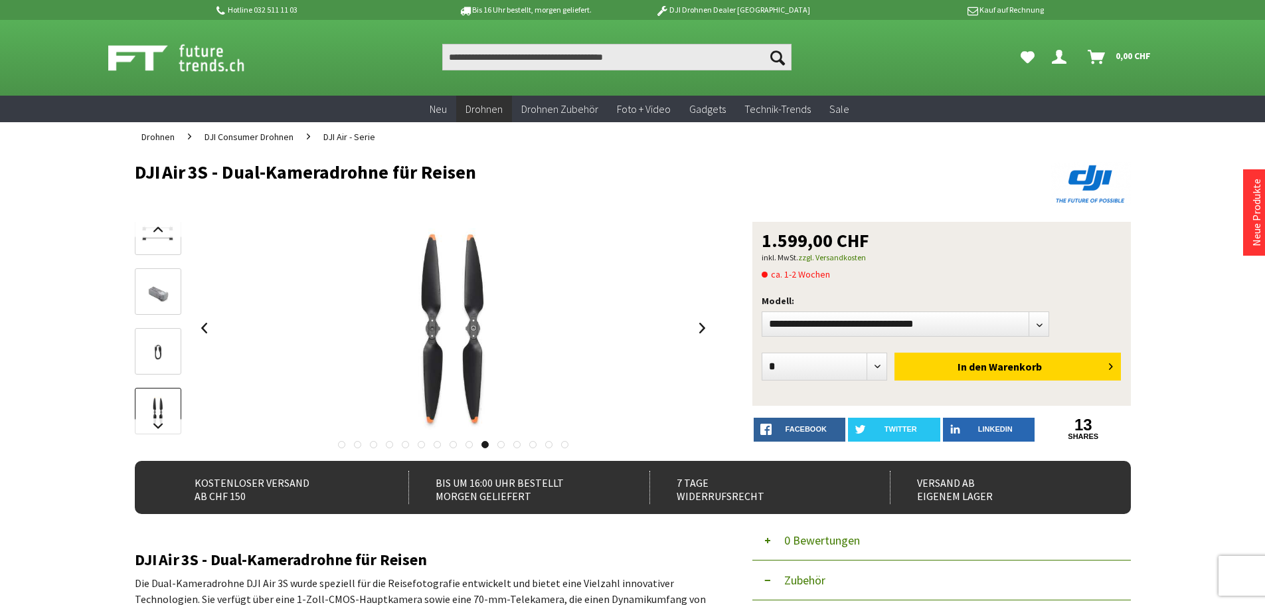
click at [503, 443] on link at bounding box center [500, 444] width 7 height 7
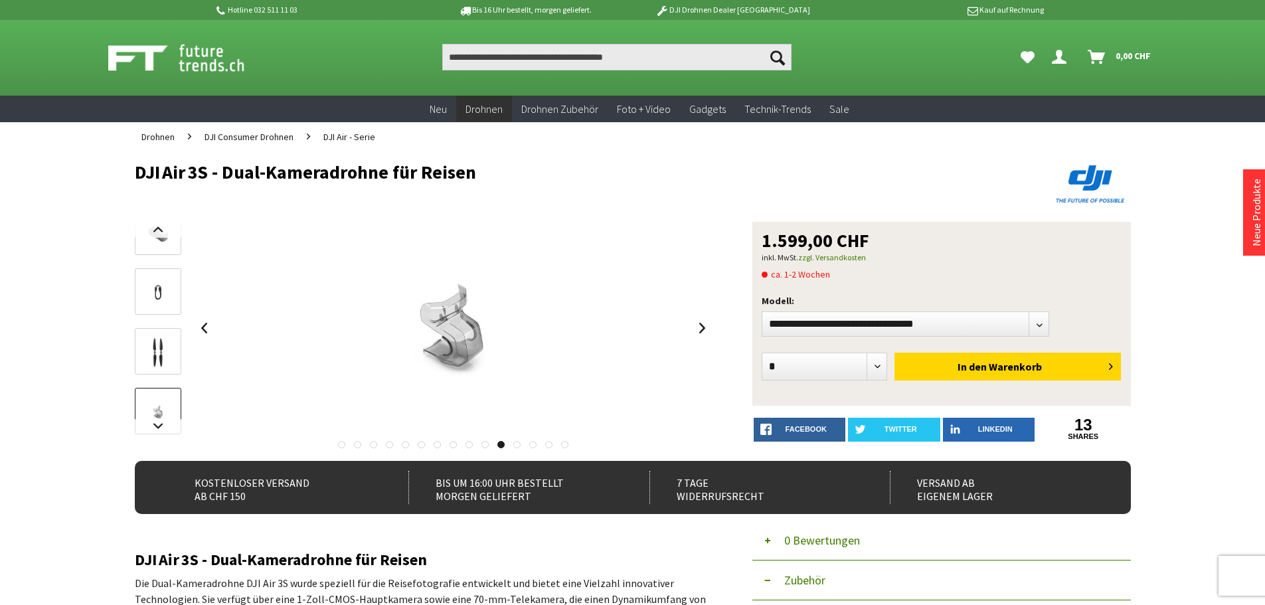
click at [487, 444] on link at bounding box center [484, 444] width 7 height 7
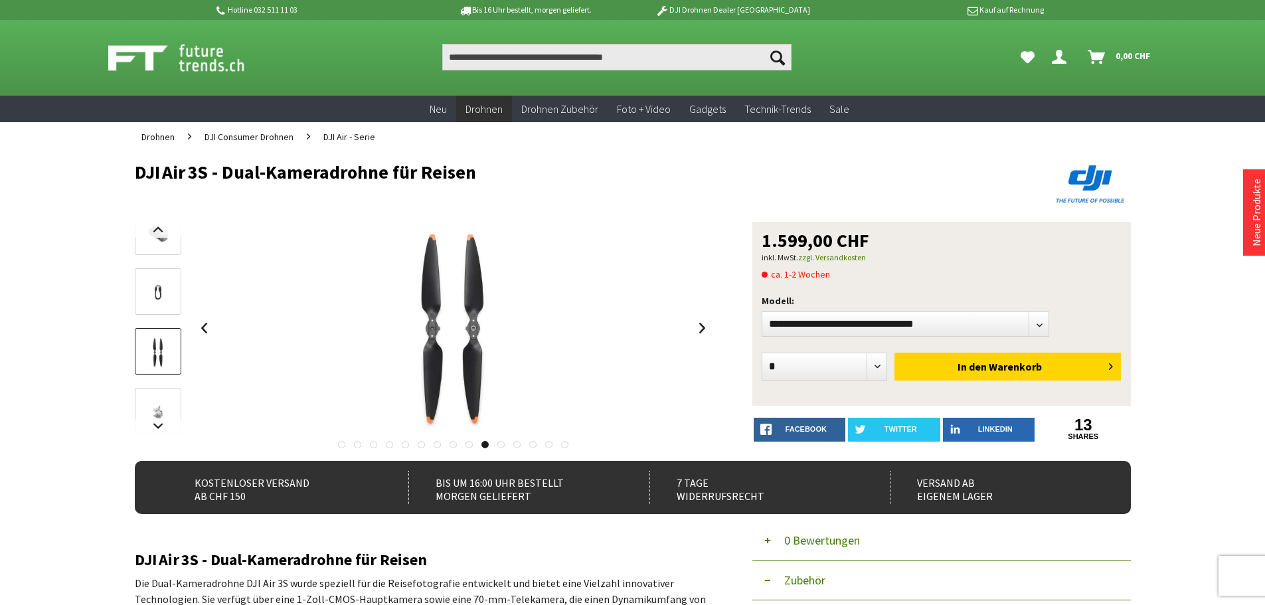
click at [501, 444] on link at bounding box center [500, 444] width 7 height 7
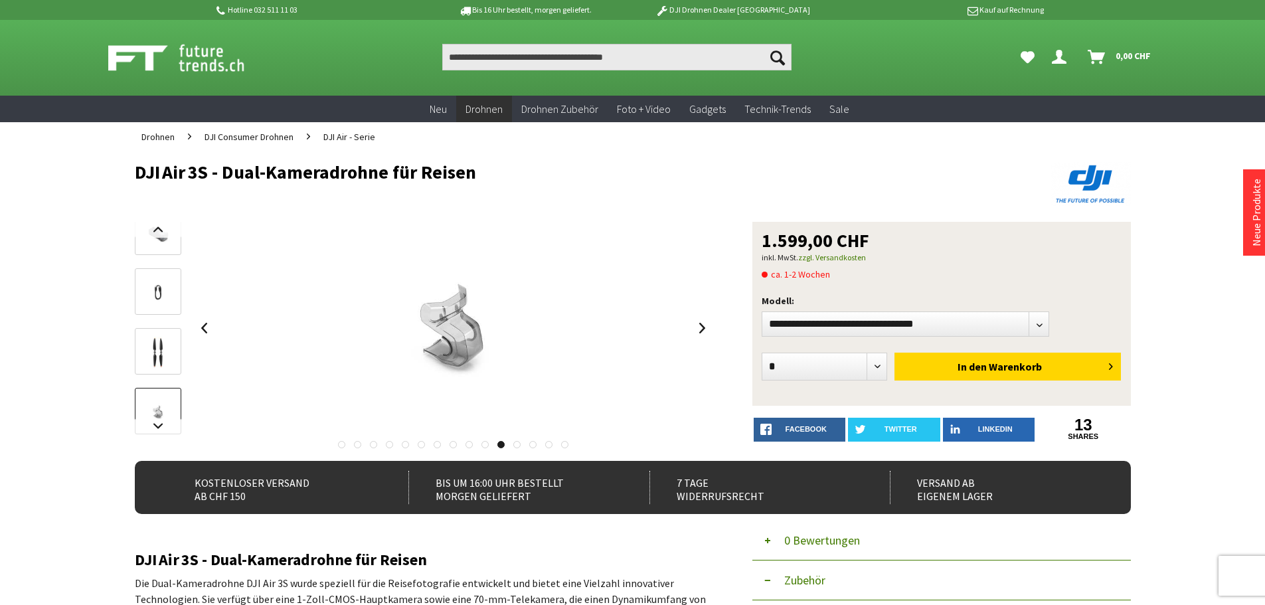
click at [501, 444] on link at bounding box center [500, 444] width 7 height 7
click at [517, 444] on link at bounding box center [516, 444] width 7 height 7
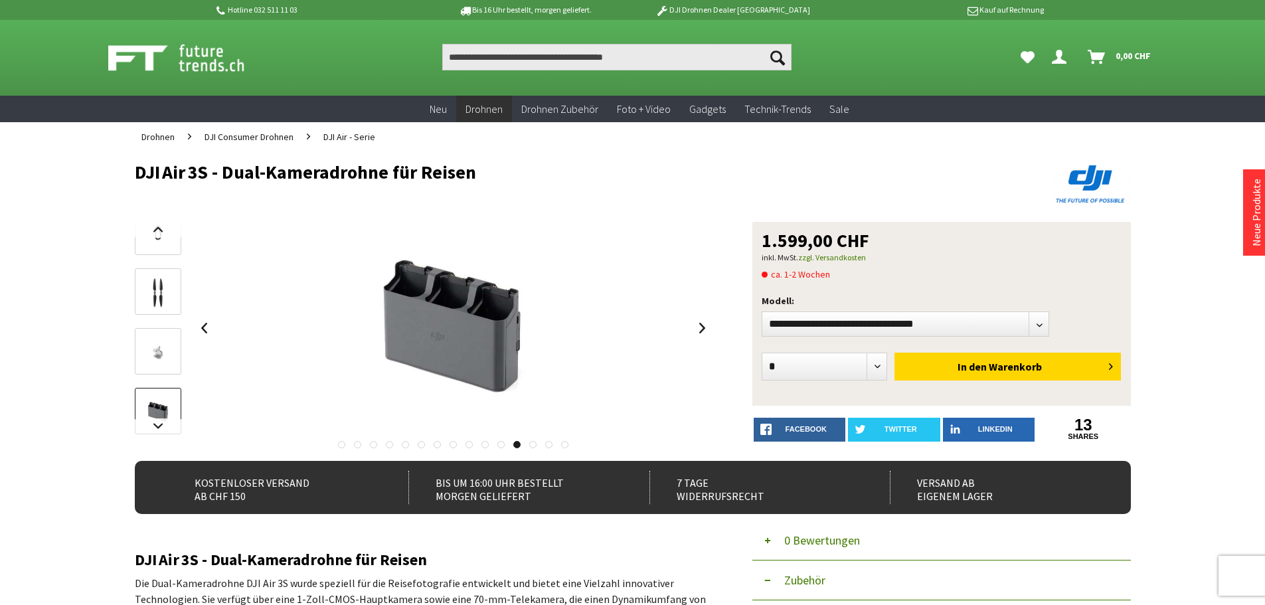
click at [531, 443] on link at bounding box center [532, 444] width 7 height 7
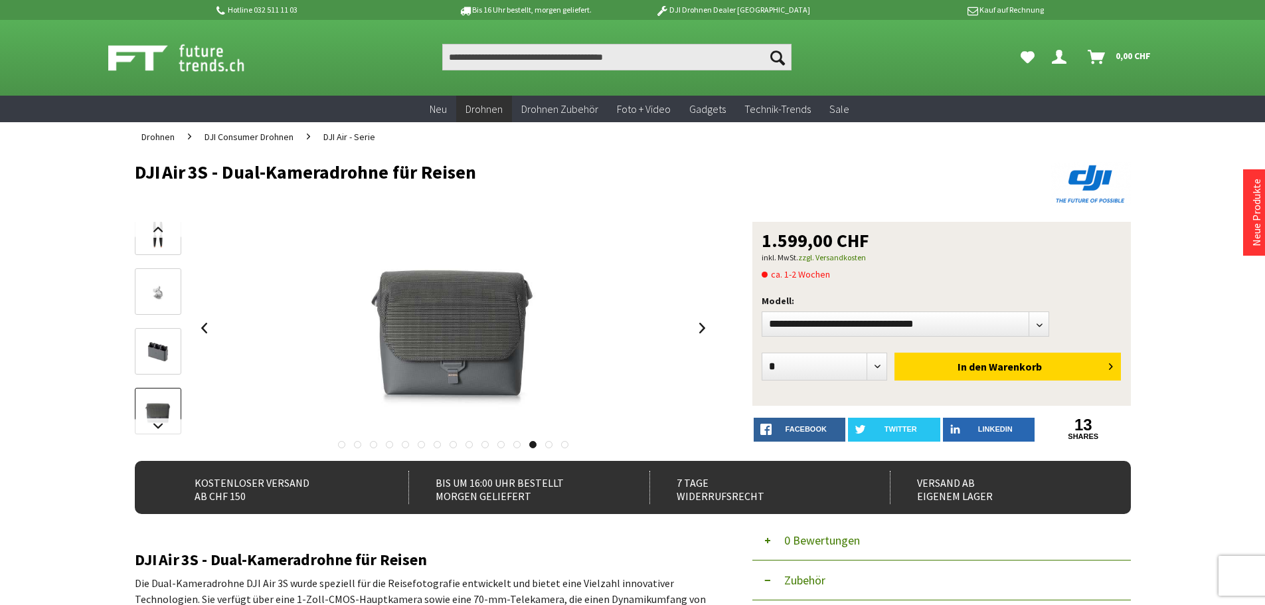
click at [550, 443] on link at bounding box center [548, 444] width 7 height 7
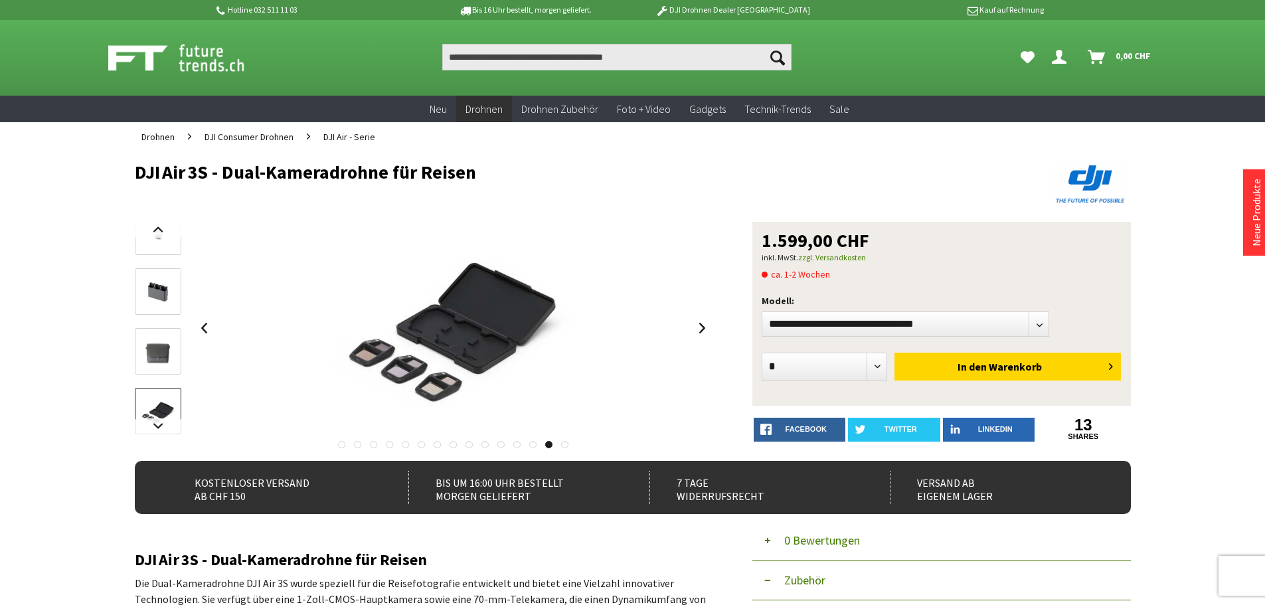
click at [564, 444] on link at bounding box center [564, 444] width 7 height 7
